Goal: Check status: Check status

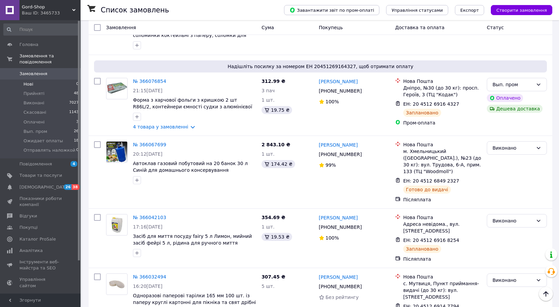
click at [28, 81] on span "Нові" at bounding box center [28, 84] width 10 height 6
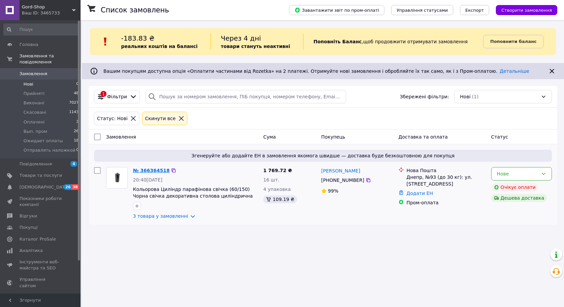
click at [154, 170] on link "№ 366364518" at bounding box center [151, 170] width 37 height 5
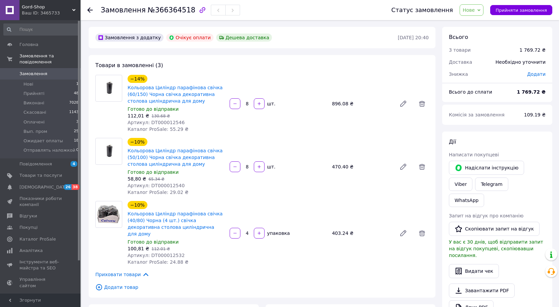
click at [36, 71] on span "Замовлення" at bounding box center [33, 74] width 28 height 6
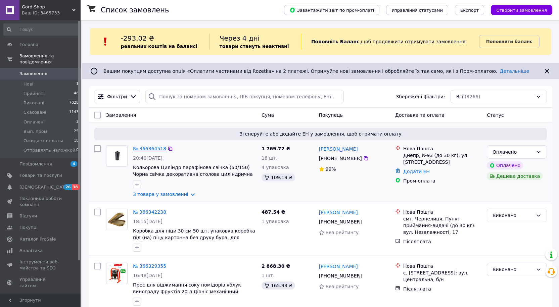
click at [152, 146] on link "№ 366364518" at bounding box center [149, 148] width 33 height 5
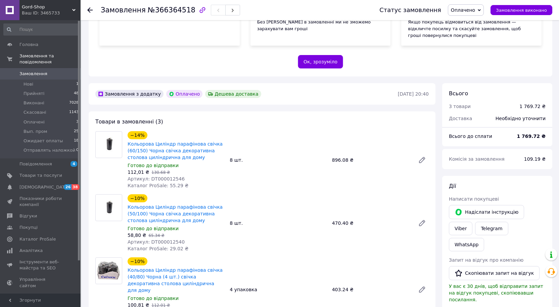
scroll to position [134, 0]
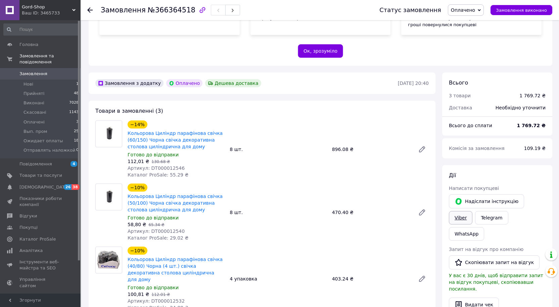
click at [472, 211] on link "Viber" at bounding box center [460, 217] width 23 height 13
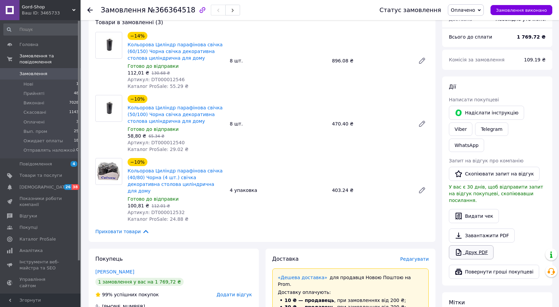
scroll to position [235, 0]
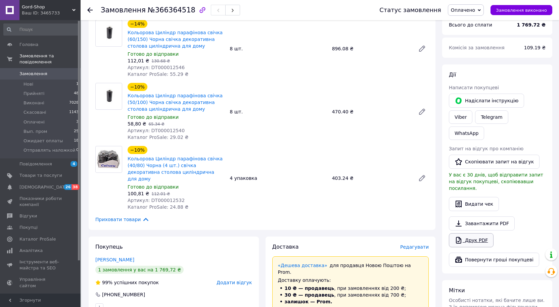
click at [469, 233] on link "Друк PDF" at bounding box center [471, 240] width 45 height 14
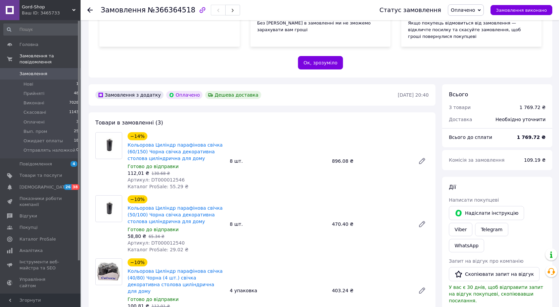
scroll to position [101, 0]
